Goal: Entertainment & Leisure: Consume media (video, audio)

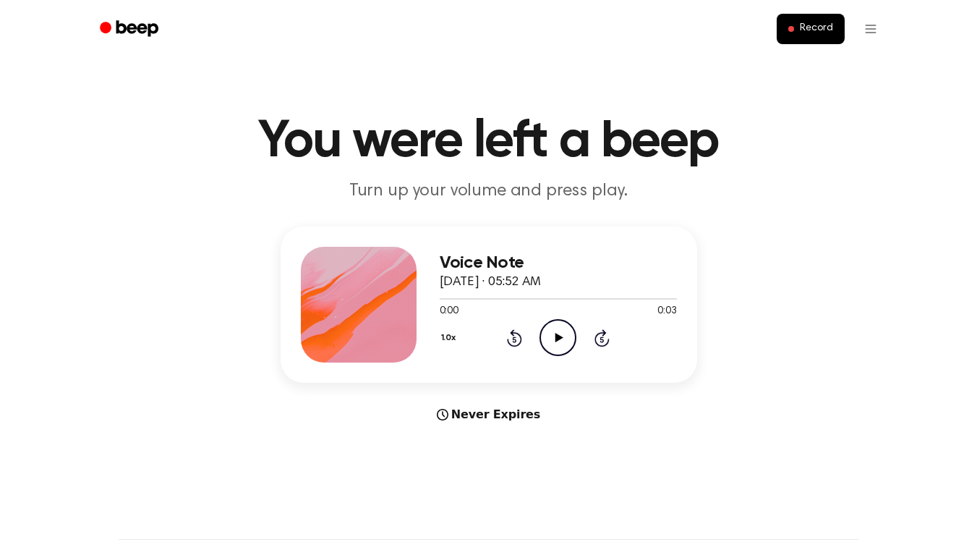
click at [548, 344] on icon "Play Audio" at bounding box center [558, 337] width 37 height 37
click at [556, 344] on icon "Play Audio" at bounding box center [558, 337] width 37 height 37
click at [554, 339] on icon "Play Audio" at bounding box center [558, 337] width 37 height 37
click at [562, 341] on icon "Play Audio" at bounding box center [558, 337] width 37 height 37
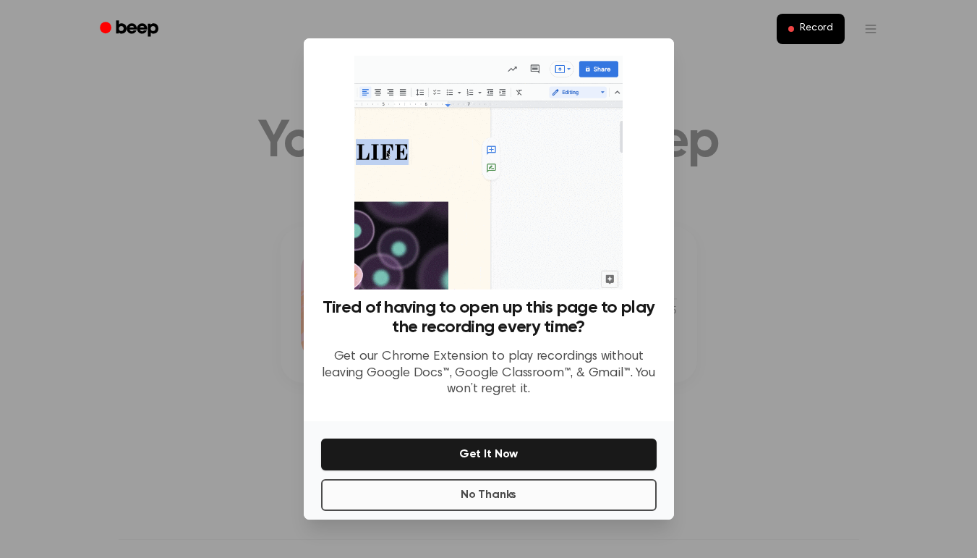
click at [606, 492] on button "No Thanks" at bounding box center [489, 495] width 336 height 32
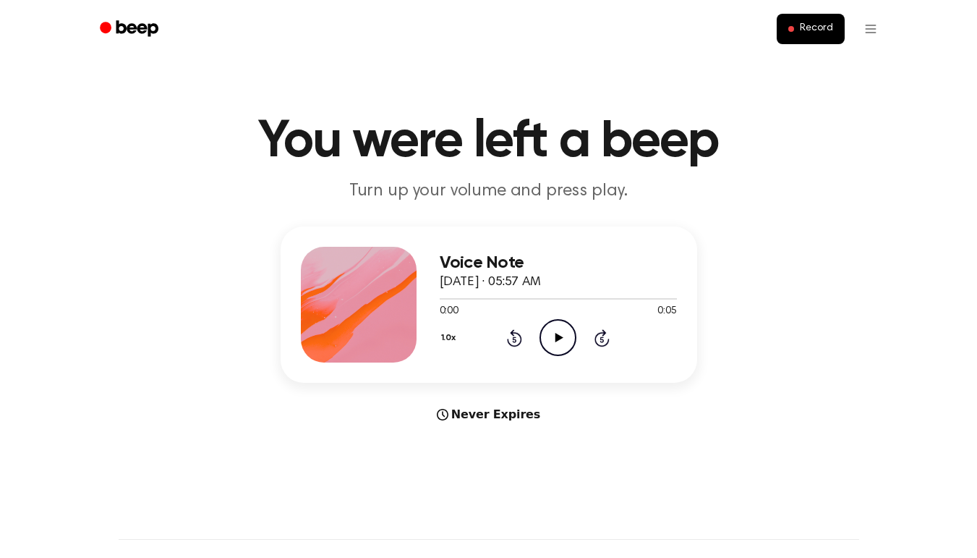
click at [556, 335] on icon at bounding box center [560, 337] width 8 height 9
